Goal: Find specific page/section: Find specific page/section

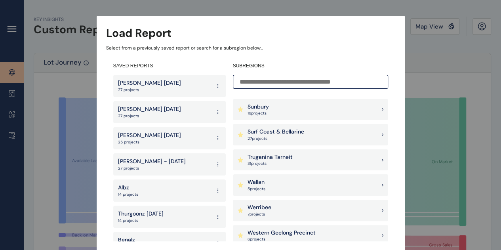
scroll to position [792, 0]
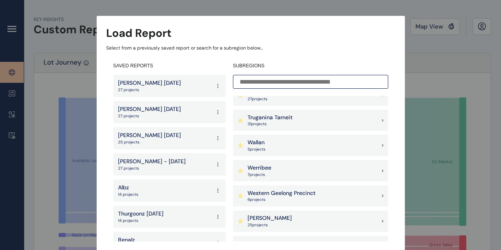
click at [269, 214] on div "[PERSON_NAME] 25 project s" at bounding box center [310, 220] width 155 height 21
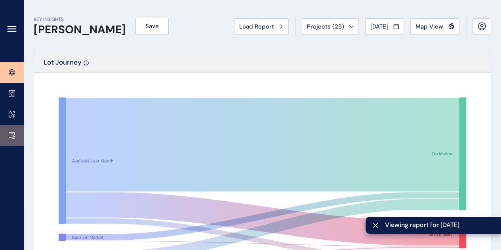
click at [4, 134] on link at bounding box center [12, 135] width 24 height 21
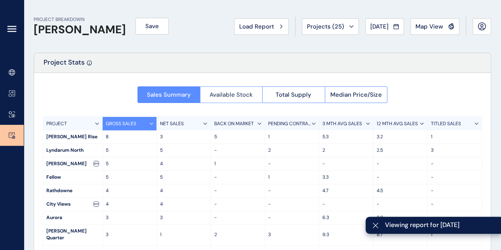
click at [236, 99] on button "Available Stock" at bounding box center [231, 94] width 63 height 17
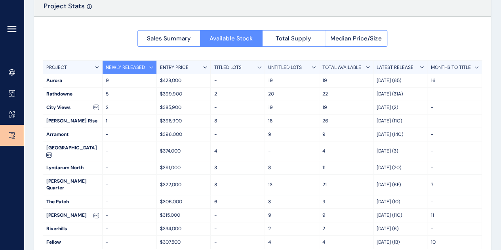
scroll to position [60, 0]
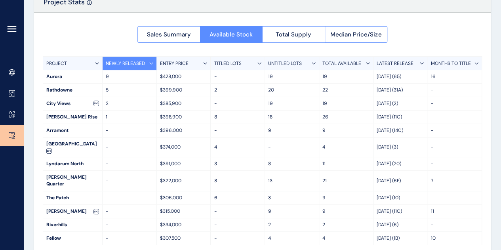
click at [397, 64] on p "LATEST RELEASE" at bounding box center [395, 63] width 37 height 7
